Goal: Task Accomplishment & Management: Manage account settings

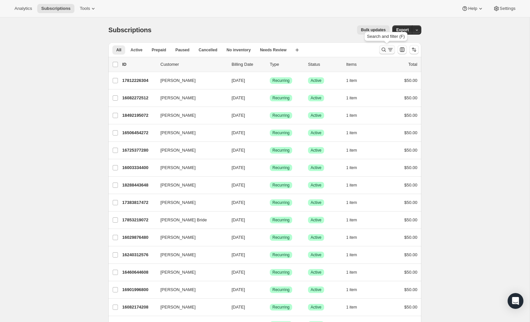
click at [387, 52] on icon "Search and filter results" at bounding box center [383, 49] width 7 height 7
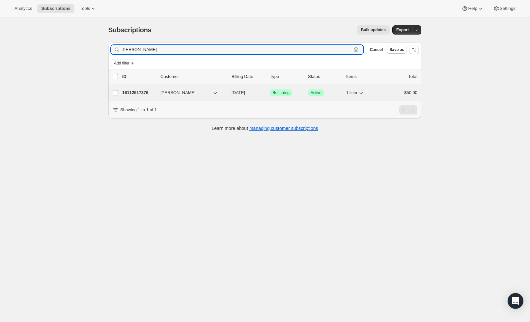
type input "[PERSON_NAME]"
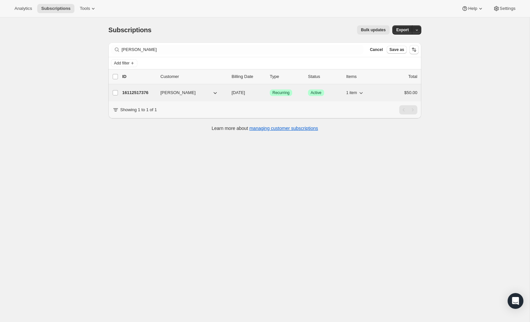
click at [137, 91] on p "16112517376" at bounding box center [138, 93] width 33 height 7
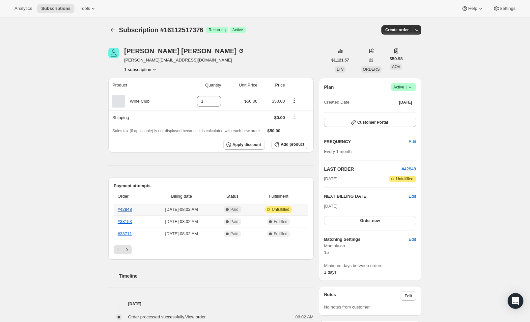
click at [125, 210] on link "#42848" at bounding box center [125, 209] width 14 height 5
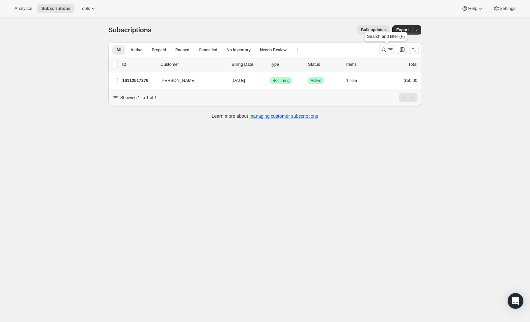
click at [386, 50] on icon "Search and filter results" at bounding box center [383, 49] width 7 height 7
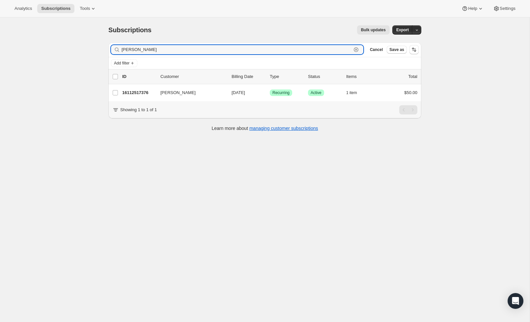
drag, startPoint x: 172, startPoint y: 50, endPoint x: 104, endPoint y: 47, distance: 68.3
click at [104, 47] on div "Filter subscribers [PERSON_NAME] Cancel Save as Add filter 0 selected Update ne…" at bounding box center [262, 87] width 318 height 101
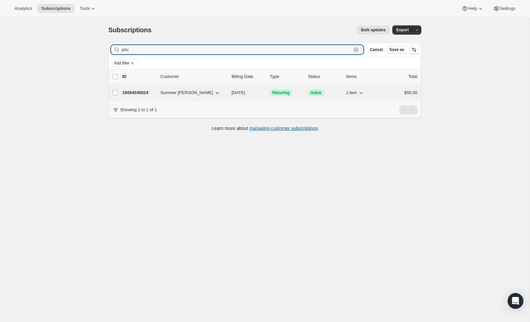
type input "you"
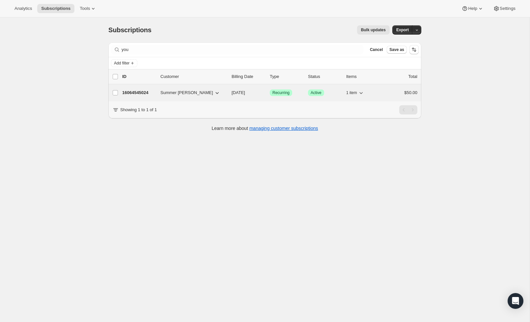
click at [144, 91] on p "16064545024" at bounding box center [138, 93] width 33 height 7
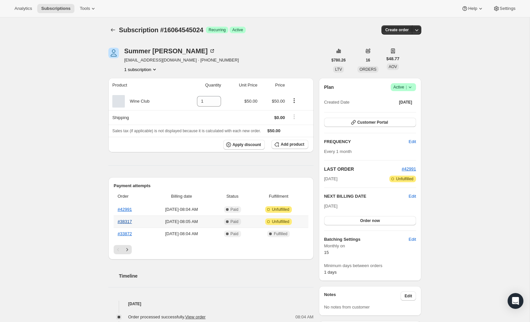
click at [123, 220] on link "#38317" at bounding box center [125, 221] width 14 height 5
click at [124, 209] on link "#42991" at bounding box center [125, 209] width 14 height 5
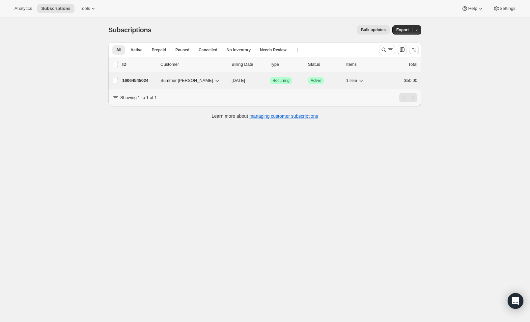
click at [139, 81] on p "16064545024" at bounding box center [138, 80] width 33 height 7
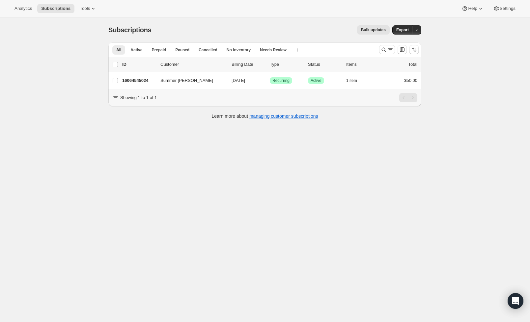
scroll to position [15, 0]
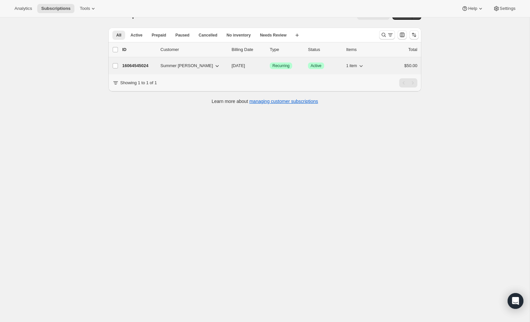
click at [193, 67] on span "Summer [PERSON_NAME]" at bounding box center [186, 66] width 53 height 7
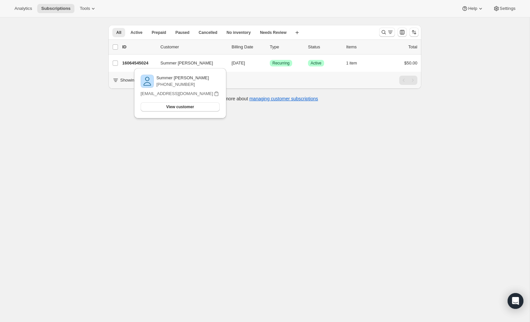
scroll to position [17, 0]
click at [235, 8] on div "Analytics Subscriptions Tools Help Settings" at bounding box center [265, 8] width 530 height 17
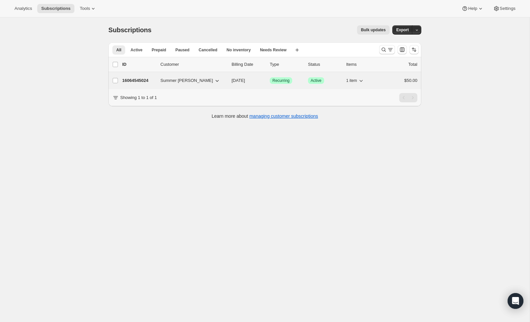
click at [192, 80] on span "Summer [PERSON_NAME]" at bounding box center [186, 80] width 53 height 7
